Goal: Transaction & Acquisition: Purchase product/service

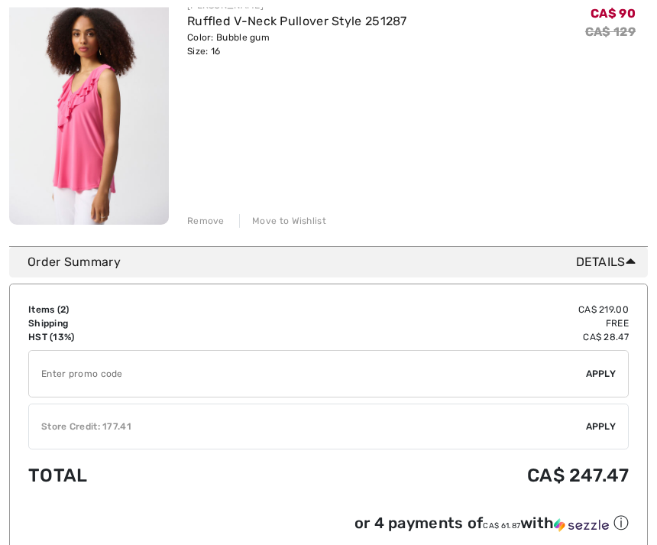
scroll to position [508, 0]
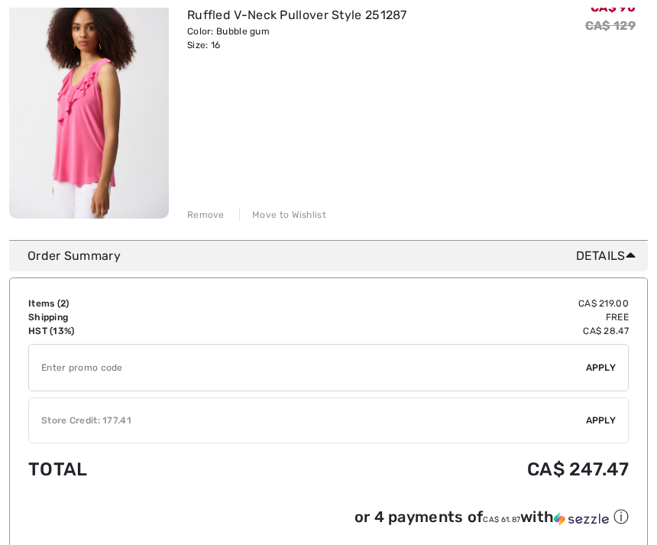
click at [597, 421] on span "Apply" at bounding box center [601, 421] width 31 height 14
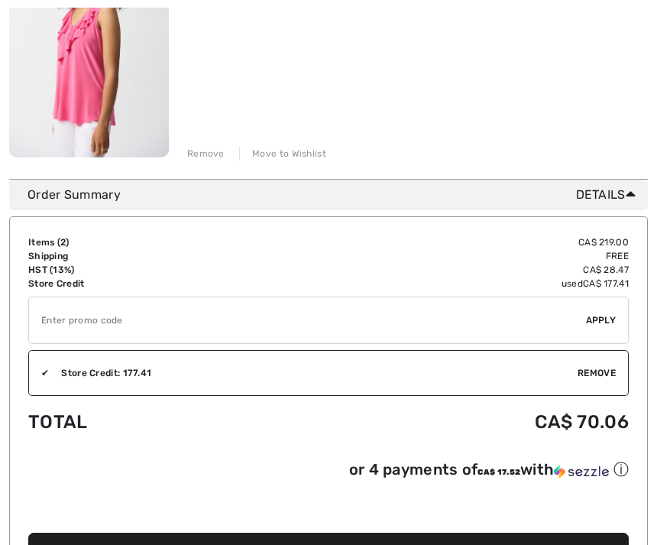
scroll to position [573, 0]
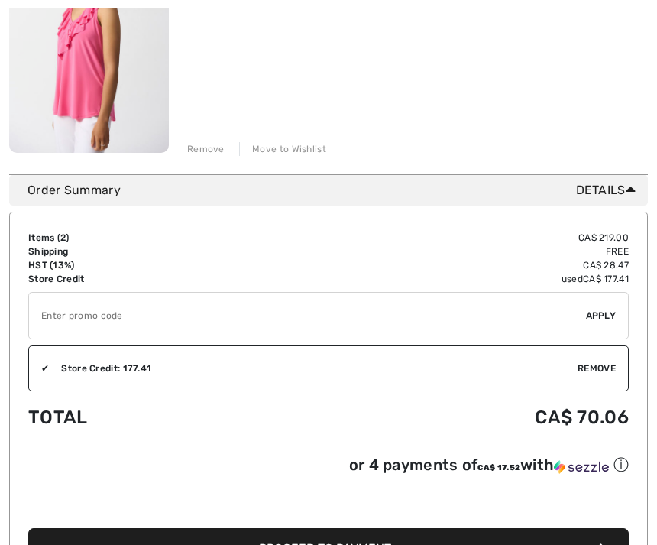
click at [484, 544] on button "Proceed to Payment" at bounding box center [328, 548] width 601 height 41
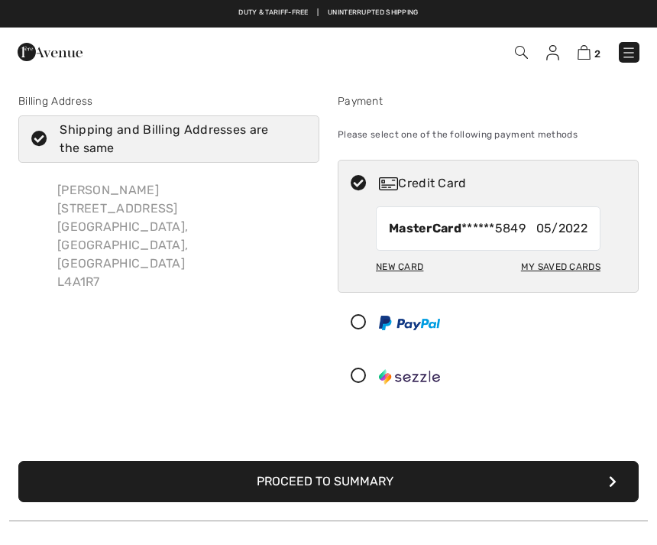
click at [558, 266] on div "My Saved Cards" at bounding box center [560, 267] width 79 height 26
radio input "true"
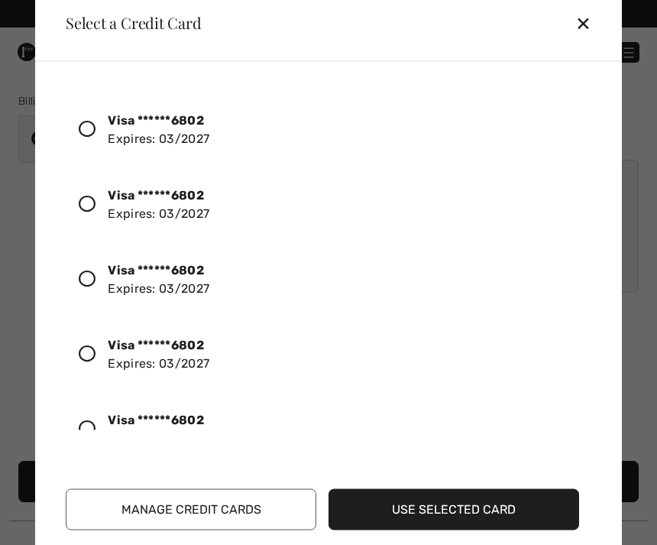
click at [89, 135] on icon at bounding box center [87, 128] width 17 height 17
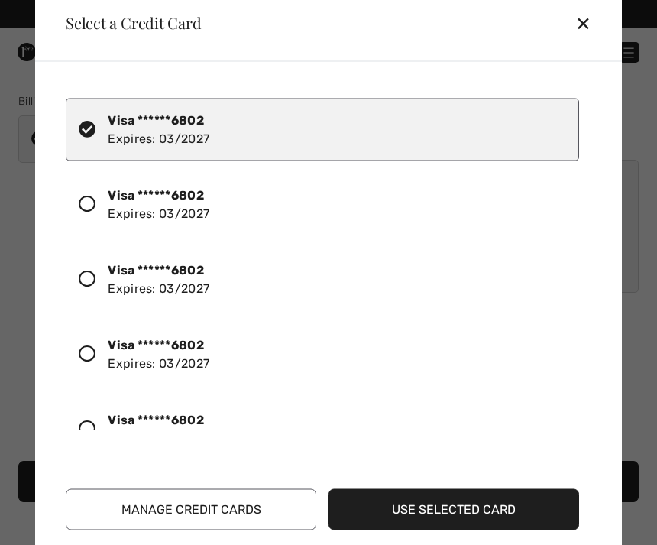
click at [475, 510] on button "Use Selected Card" at bounding box center [454, 508] width 251 height 41
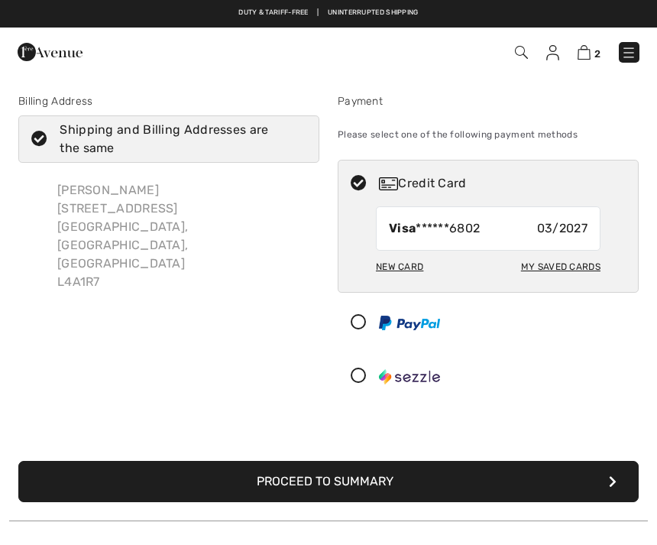
click at [313, 481] on button "Proceed to Summary" at bounding box center [328, 481] width 621 height 41
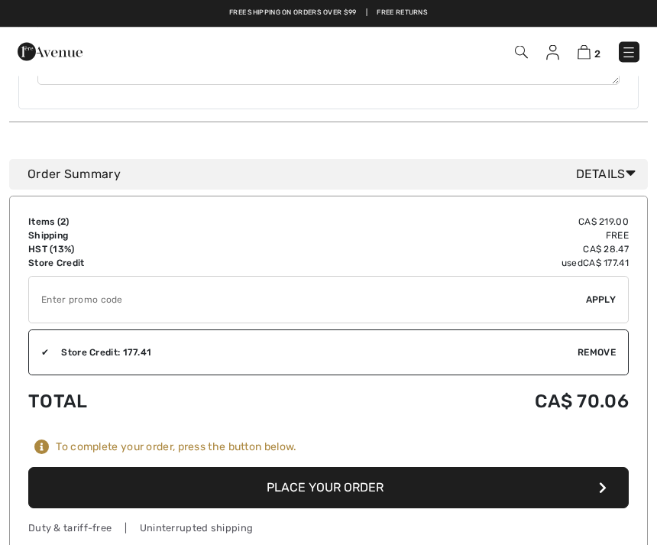
scroll to position [802, 0]
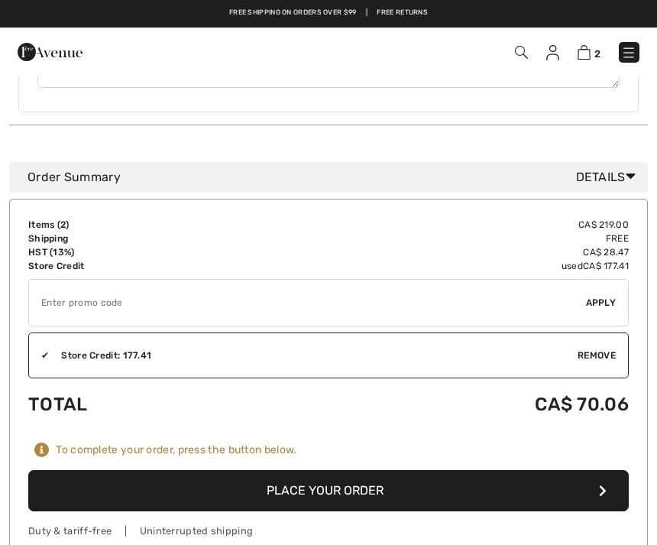
click at [360, 475] on button "Place Your Order" at bounding box center [328, 490] width 601 height 41
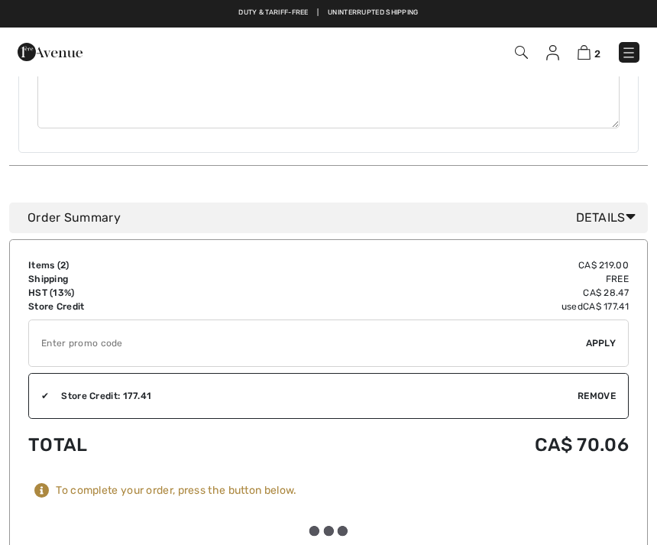
click at [245, 544] on div "Order Summary Details Items ( 2 ) CA$ 219.00 Promo code CA$ 0.00 Shipping Free …" at bounding box center [328, 399] width 639 height 469
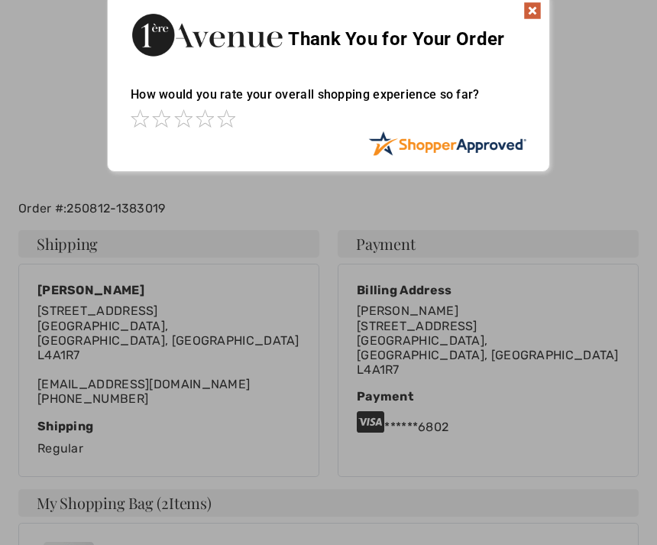
scroll to position [16, 0]
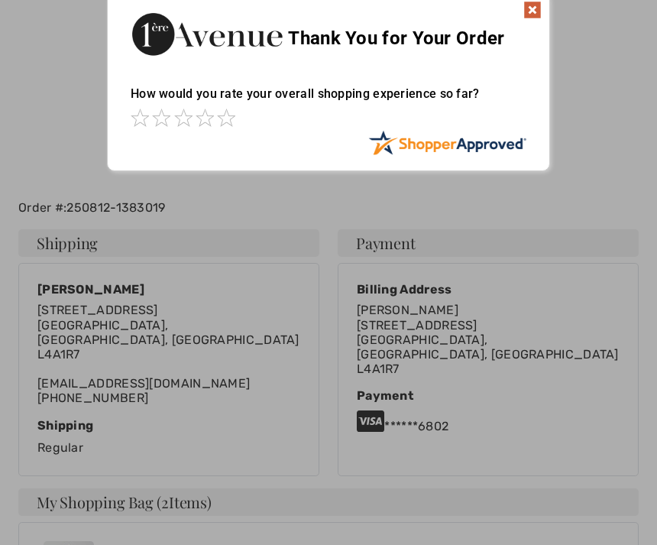
click at [534, 8] on img at bounding box center [533, 10] width 18 height 18
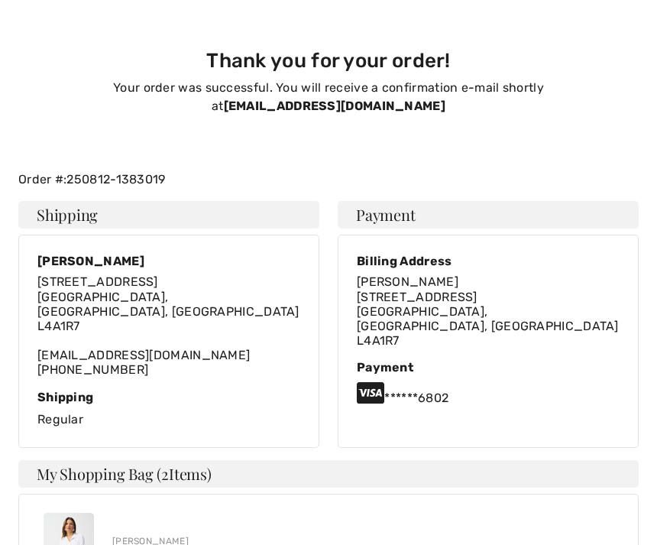
scroll to position [47, 0]
